Goal: Transaction & Acquisition: Purchase product/service

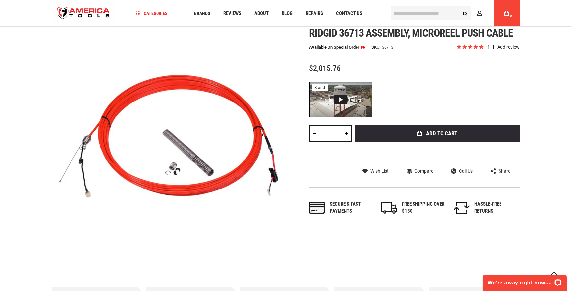
scroll to position [66, 0]
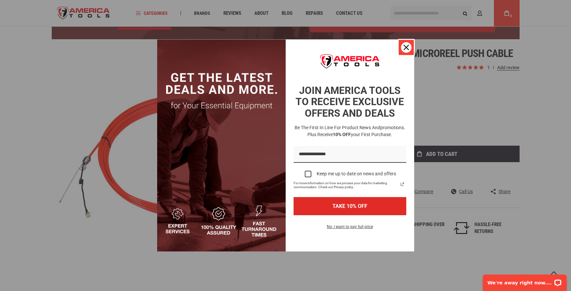
click at [402, 46] on div "Close" at bounding box center [406, 47] width 11 height 11
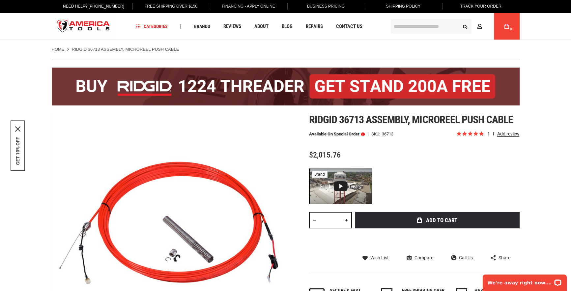
scroll to position [0, 0]
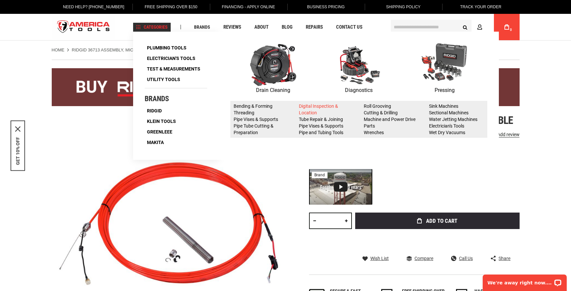
click at [322, 106] on link "Digital Inspection & Location" at bounding box center [318, 109] width 39 height 12
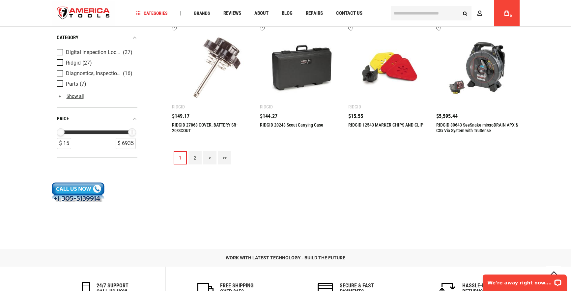
scroll to position [757, 0]
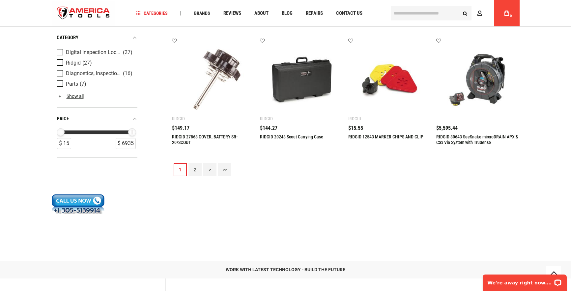
click at [194, 170] on link "2" at bounding box center [194, 169] width 13 height 13
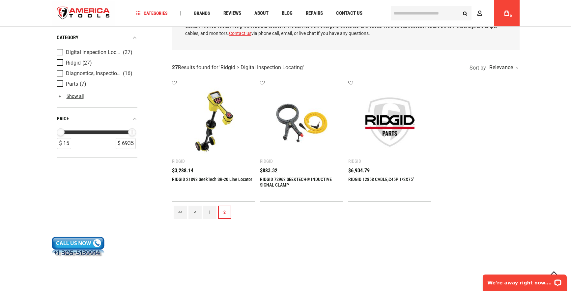
scroll to position [99, 0]
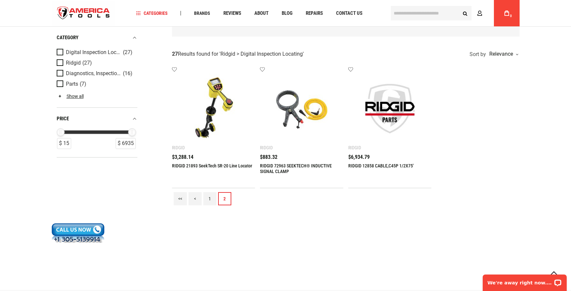
click at [209, 196] on link "1" at bounding box center [209, 198] width 13 height 13
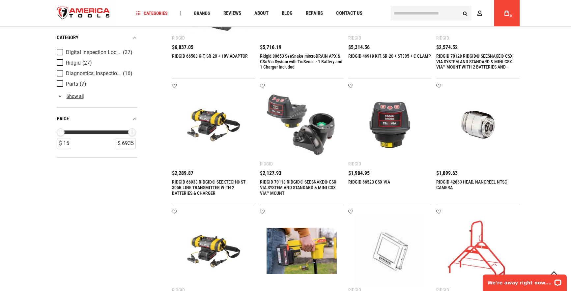
scroll to position [132, 0]
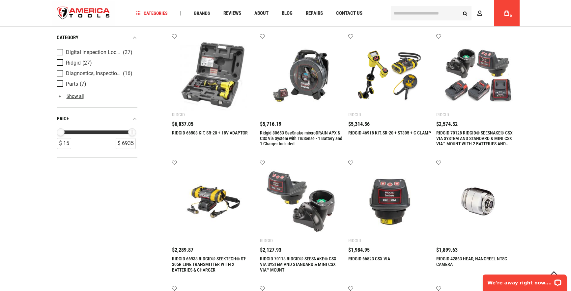
click at [308, 137] on link "Ridgid 80653 SeeSnake mircroDRAIN APX & CSx Via System with TruSense - 1 Batter…" at bounding box center [301, 138] width 82 height 16
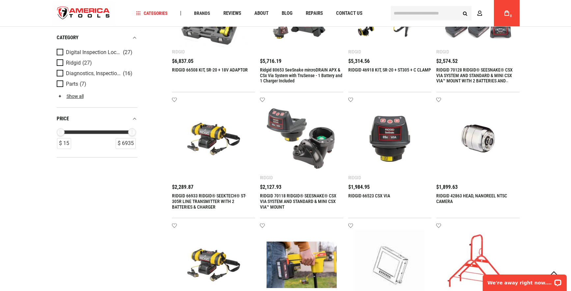
scroll to position [263, 0]
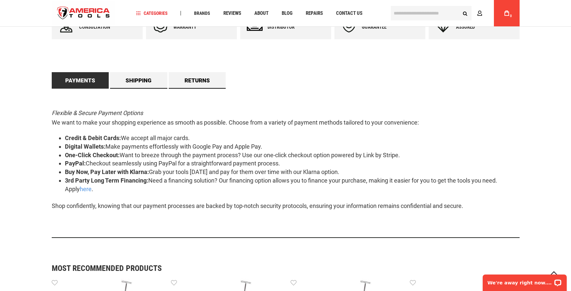
scroll to position [395, 0]
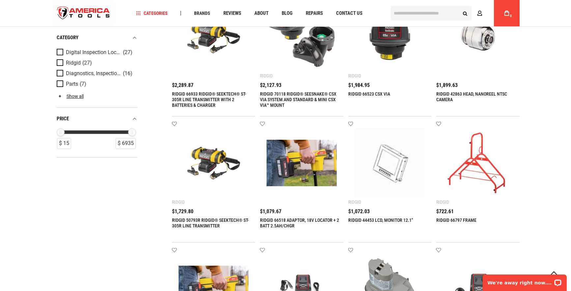
scroll to position [198, 0]
